Goal: Task Accomplishment & Management: Manage account settings

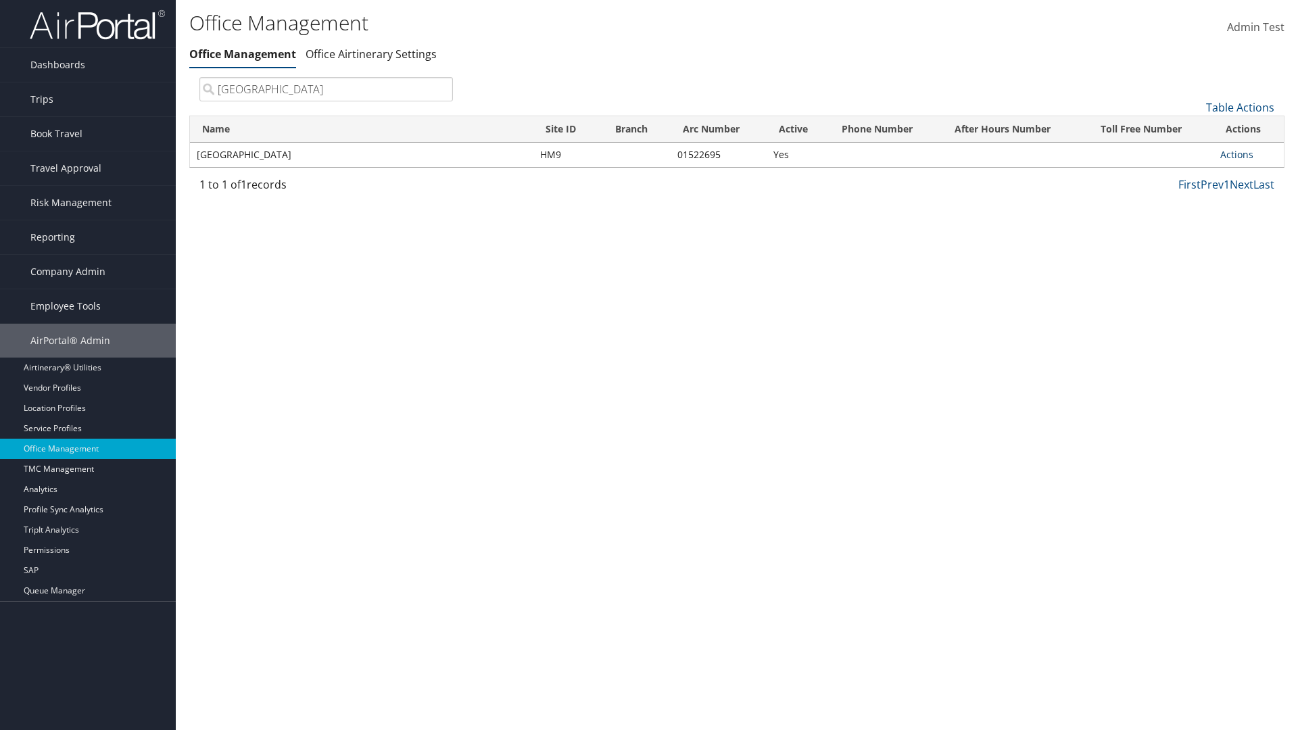
type input "[GEOGRAPHIC_DATA]"
click at [1237, 154] on link "Actions" at bounding box center [1236, 154] width 33 height 13
click at [1192, 220] on link "Manage Banner Ads" at bounding box center [1192, 220] width 114 height 23
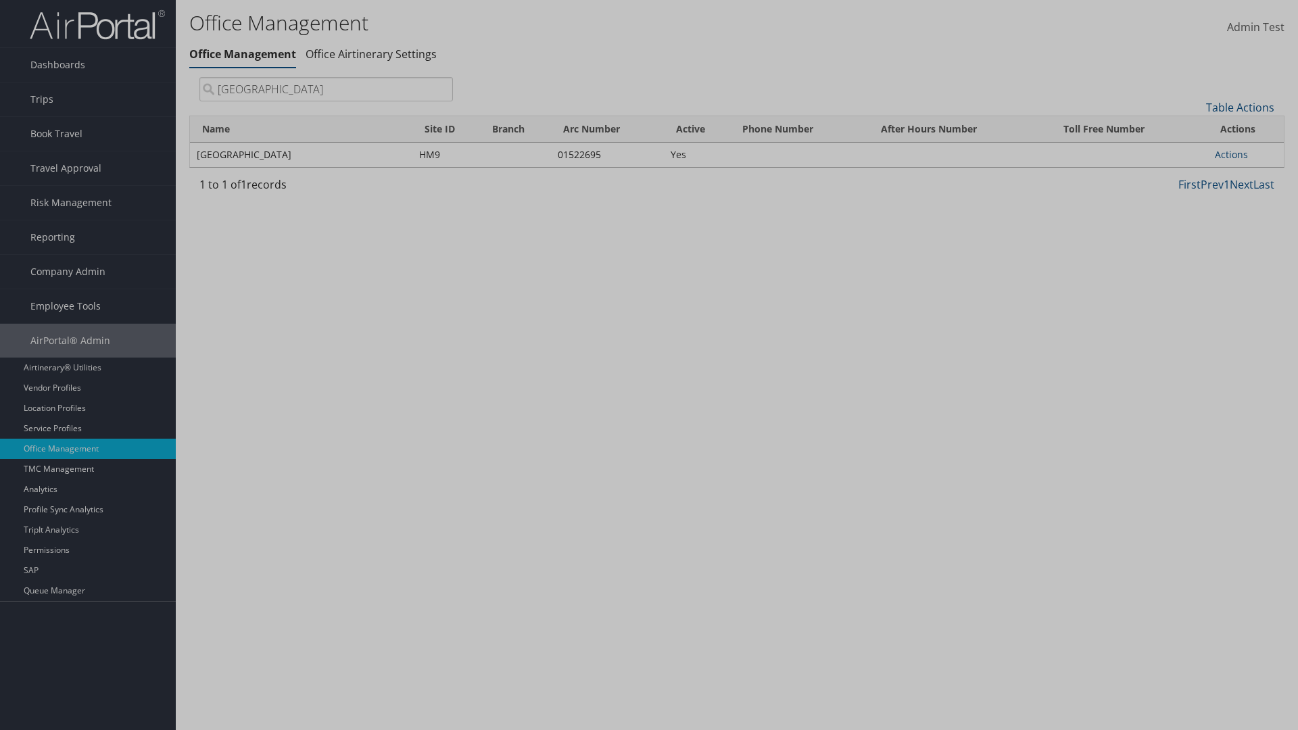
click at [0, 0] on link "Table Actions" at bounding box center [0, 0] width 0 height 0
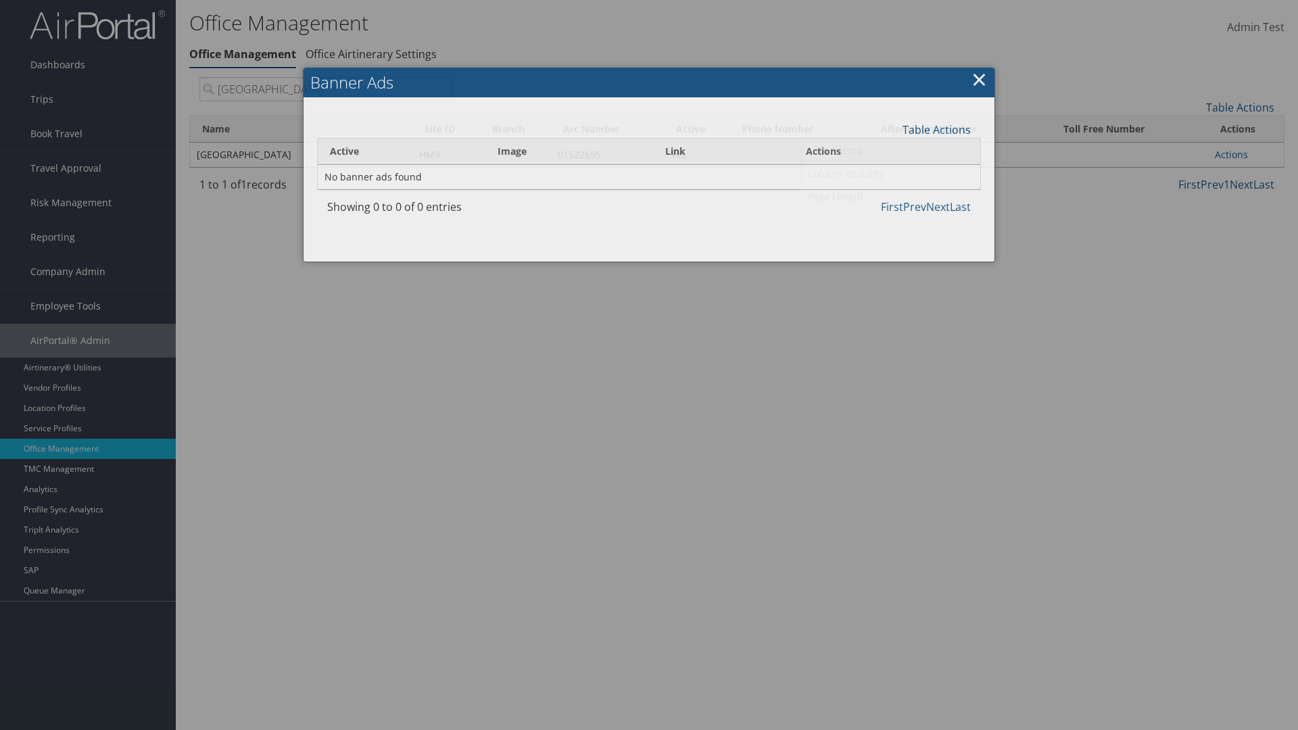
click at [891, 196] on link "Page Length" at bounding box center [892, 196] width 178 height 23
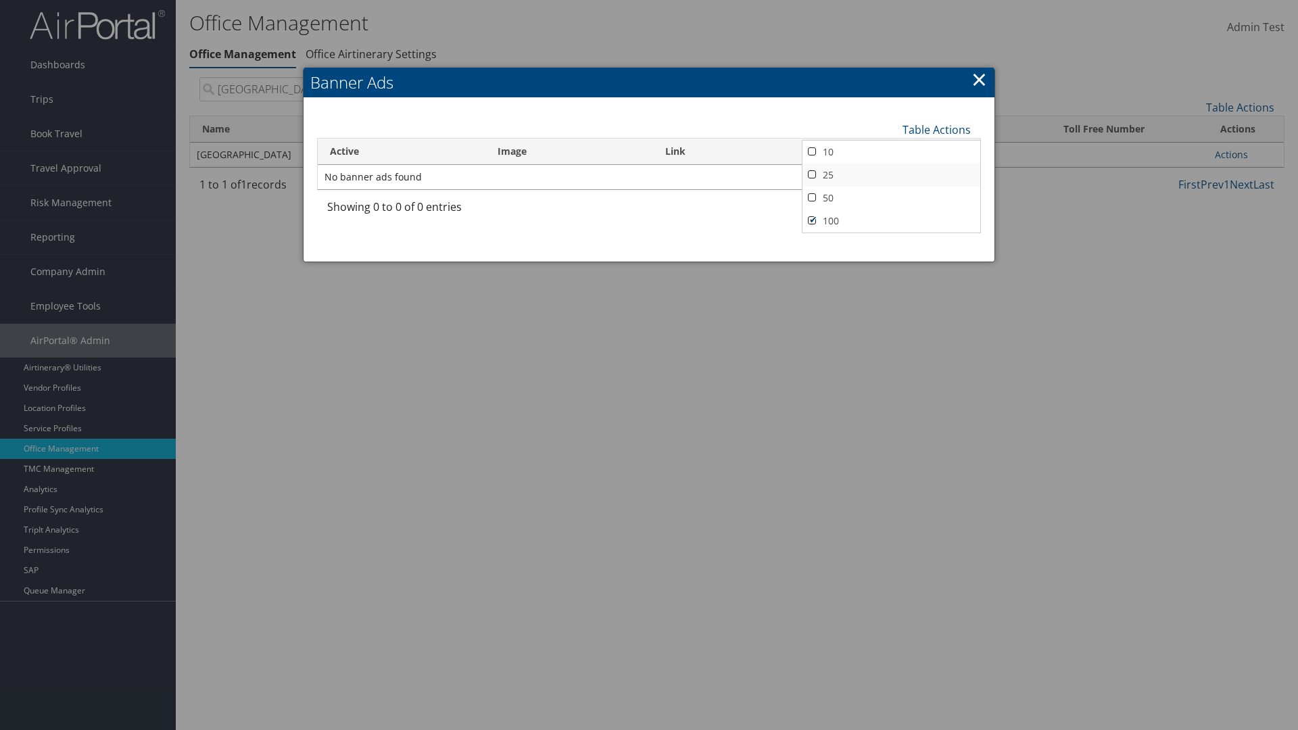
click at [891, 174] on link "25" at bounding box center [892, 175] width 178 height 23
click at [936, 129] on link "Table Actions" at bounding box center [937, 129] width 68 height 15
click at [891, 197] on link "50" at bounding box center [892, 198] width 178 height 23
click at [936, 129] on link "Table Actions" at bounding box center [937, 129] width 68 height 15
click at [891, 220] on link "100" at bounding box center [892, 221] width 178 height 23
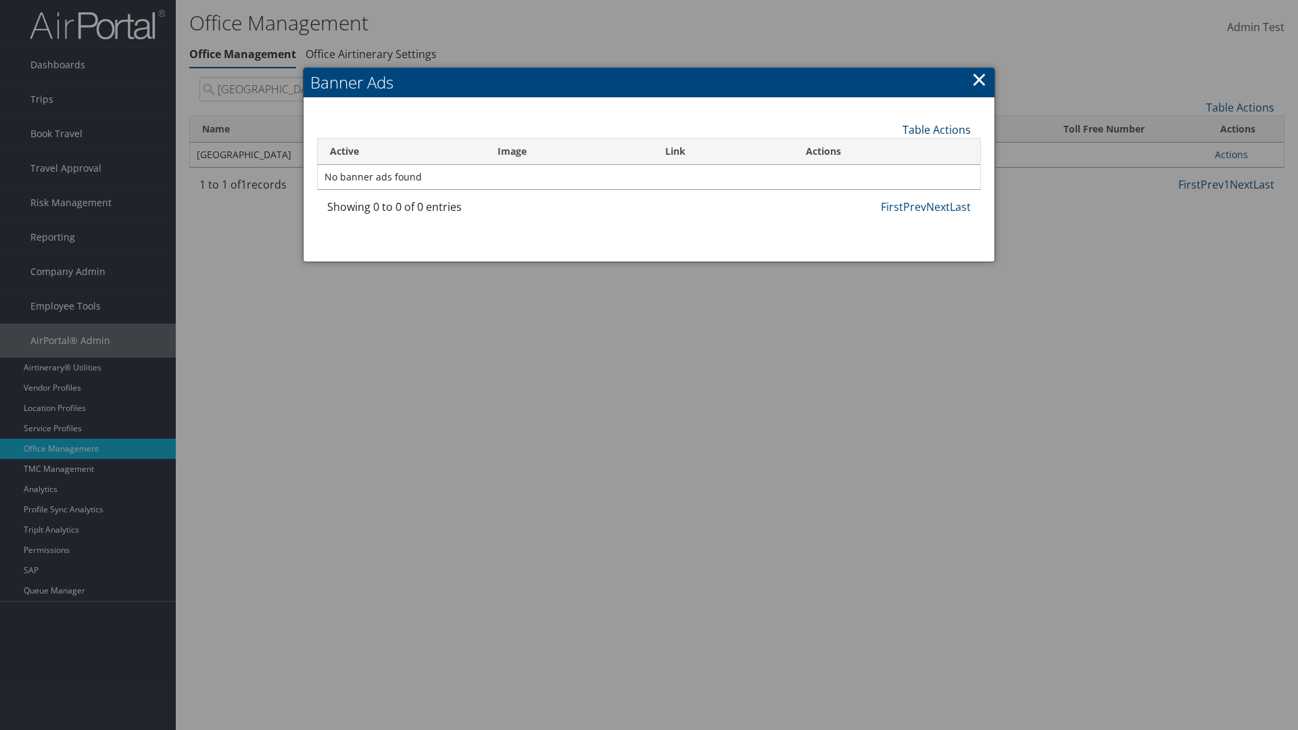
click at [936, 129] on link "Table Actions" at bounding box center [937, 129] width 68 height 15
click at [891, 173] on link "Column Visibility" at bounding box center [892, 173] width 178 height 23
click at [891, 151] on link "Active" at bounding box center [892, 152] width 178 height 23
